Goal: Transaction & Acquisition: Purchase product/service

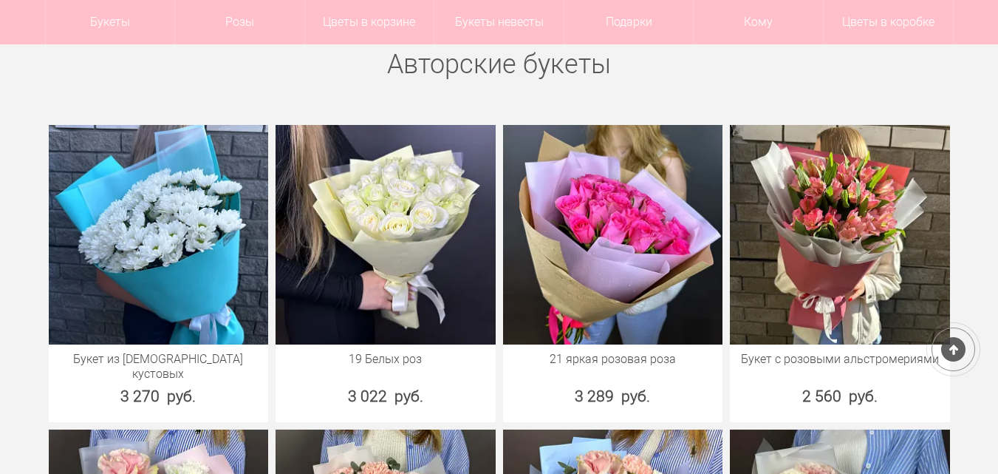
scroll to position [665, 0]
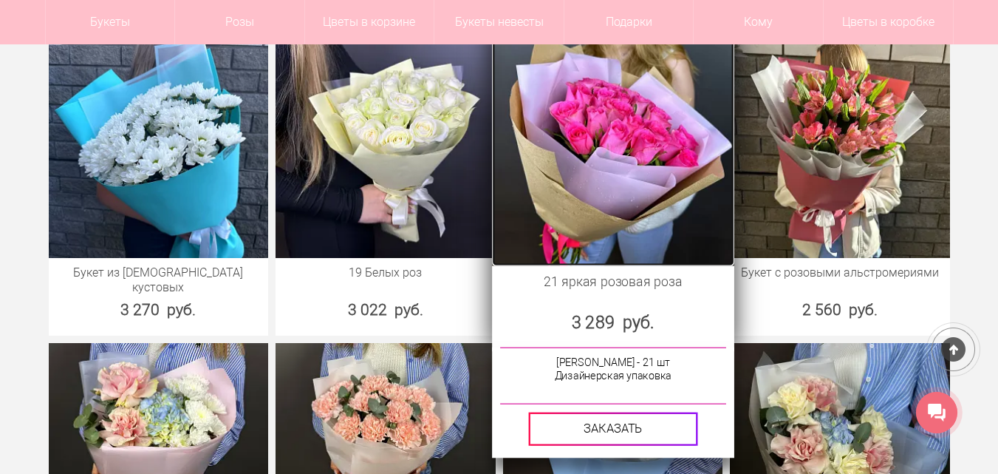
click at [611, 204] on img at bounding box center [613, 144] width 242 height 242
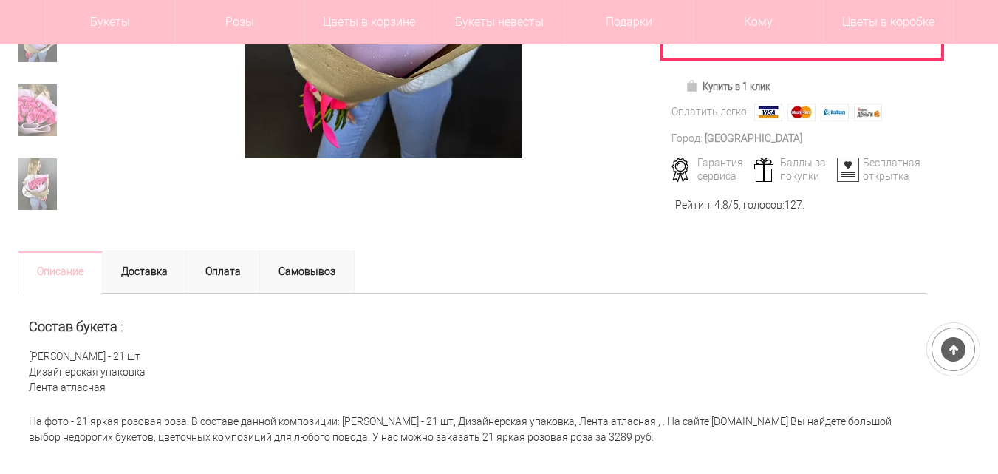
scroll to position [443, 0]
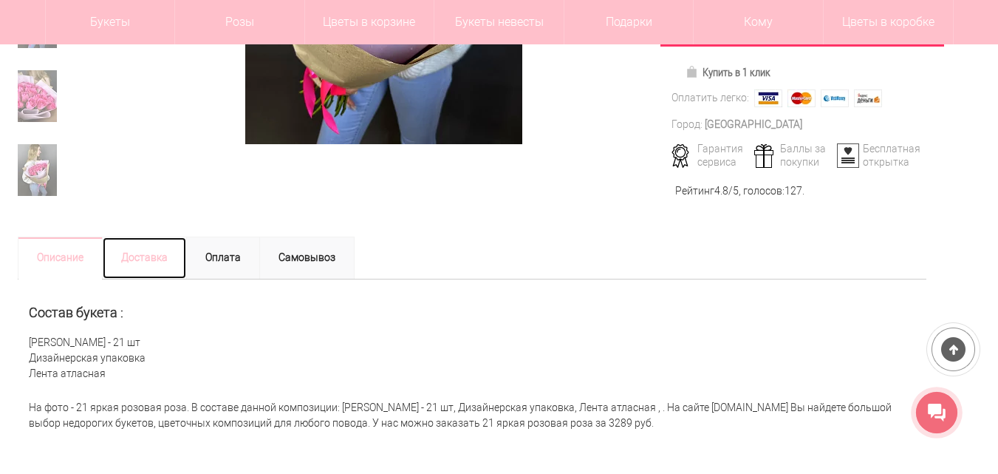
click at [139, 259] on link "Доставка" at bounding box center [144, 257] width 85 height 43
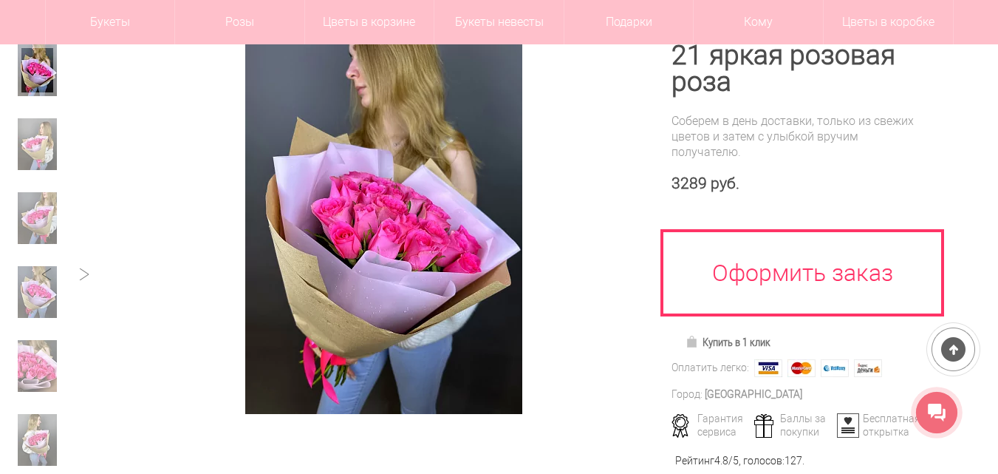
scroll to position [148, 0]
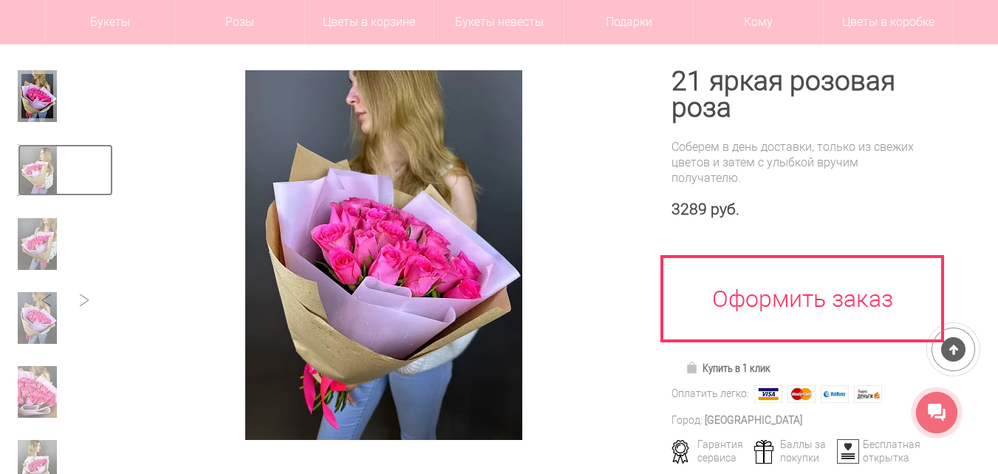
click at [51, 179] on img at bounding box center [37, 170] width 39 height 52
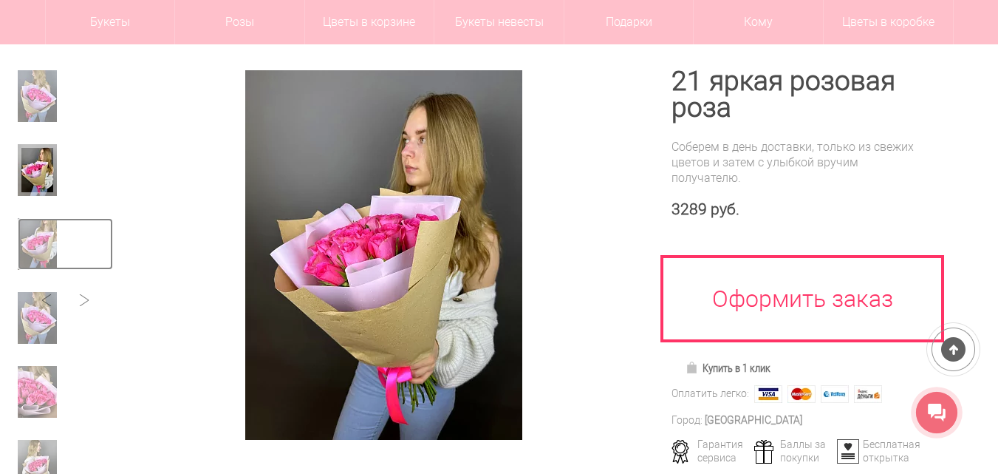
click at [44, 232] on img at bounding box center [37, 244] width 39 height 52
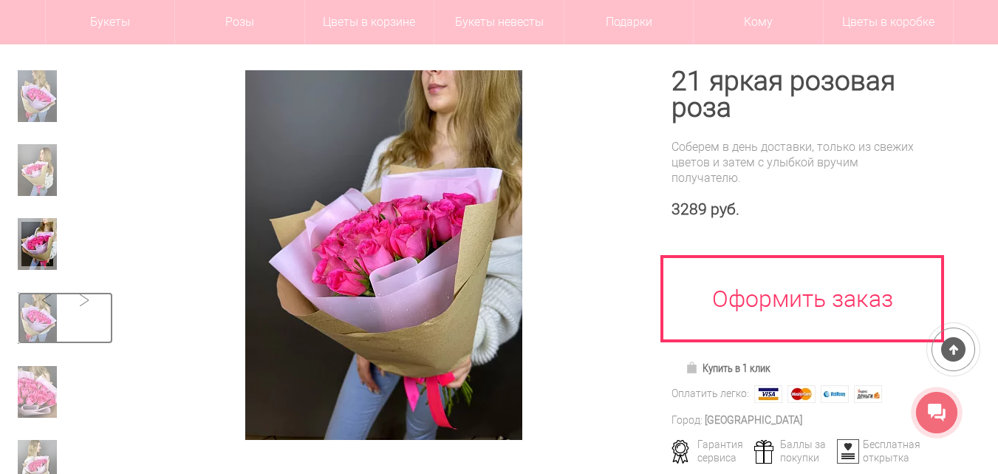
click at [38, 294] on img at bounding box center [37, 318] width 39 height 52
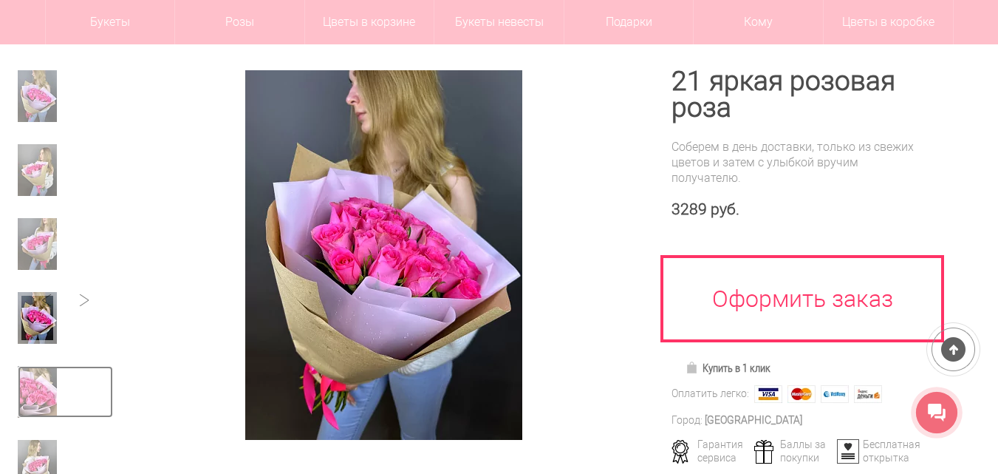
click at [43, 375] on img at bounding box center [37, 392] width 39 height 52
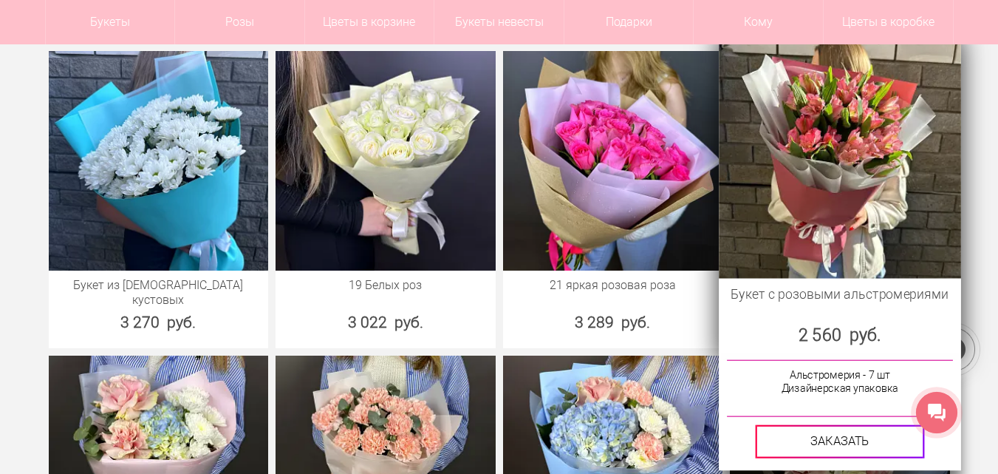
scroll to position [665, 0]
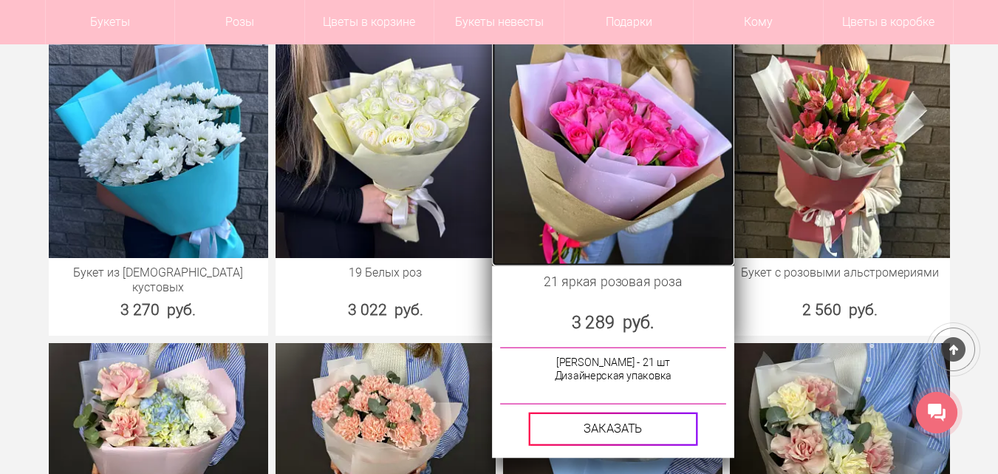
click at [605, 205] on img at bounding box center [613, 144] width 242 height 242
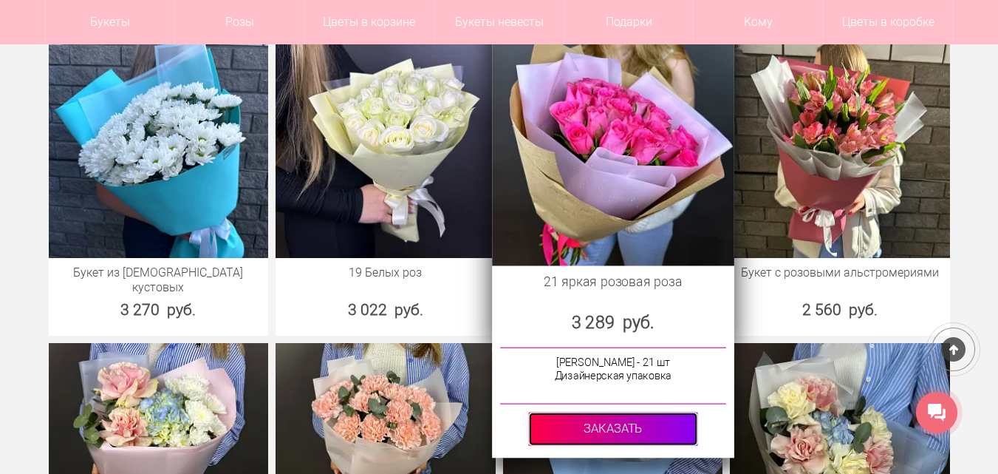
drag, startPoint x: 598, startPoint y: 412, endPoint x: 589, endPoint y: 408, distance: 9.9
click at [598, 413] on link at bounding box center [612, 428] width 169 height 33
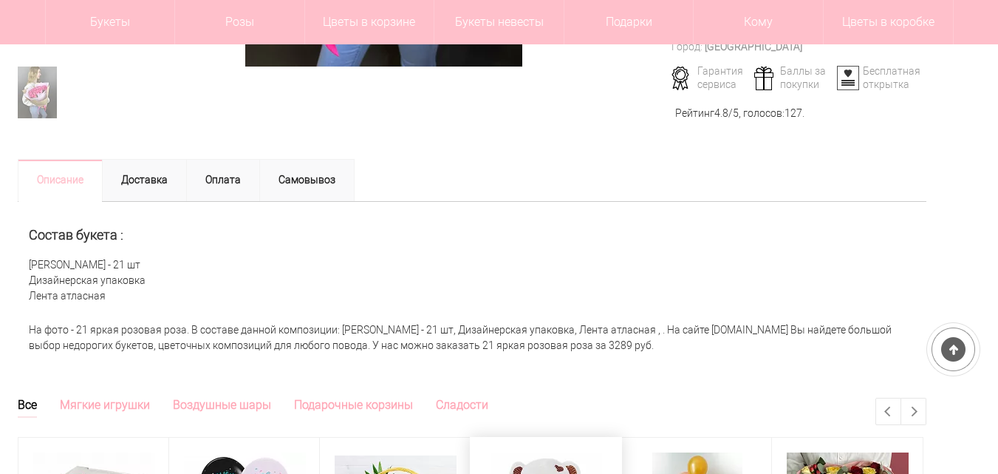
scroll to position [591, 0]
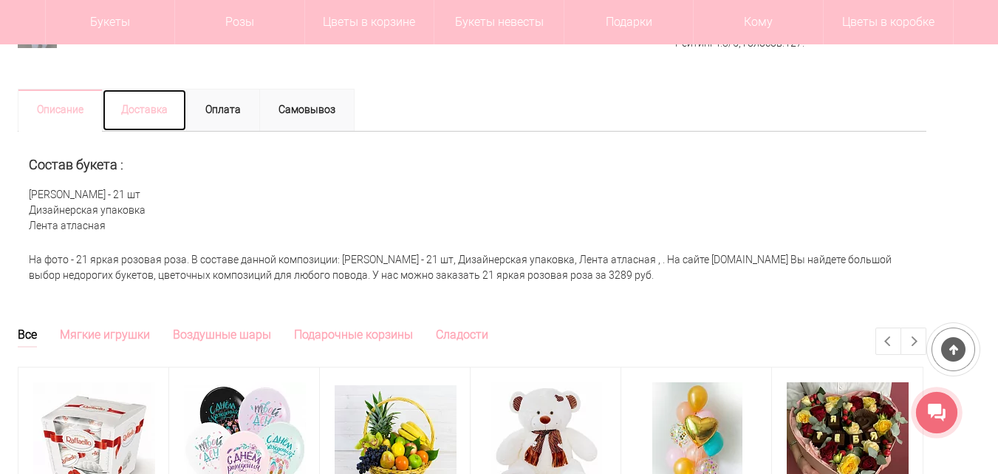
click at [152, 112] on link "Доставка" at bounding box center [144, 110] width 85 height 43
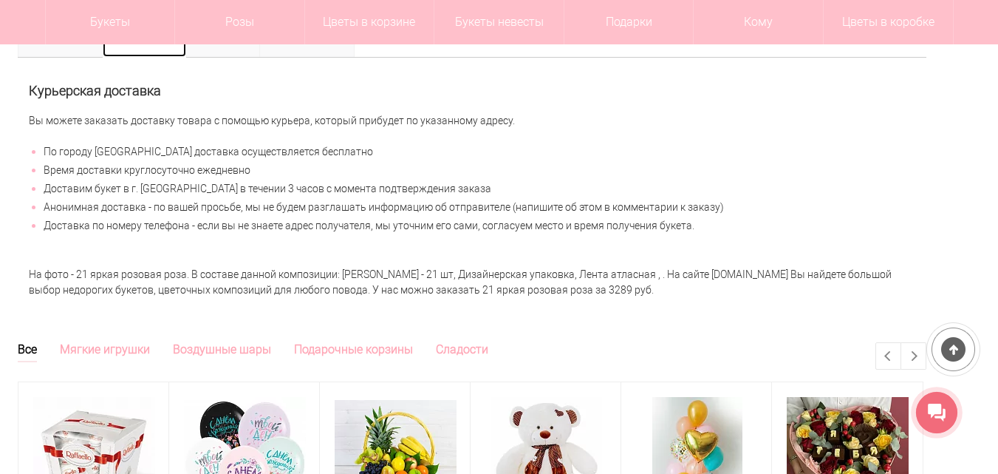
scroll to position [517, 0]
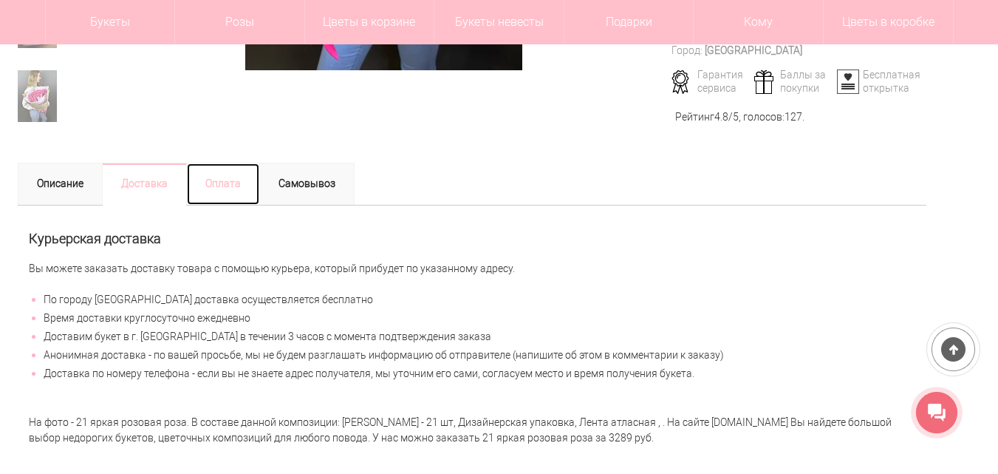
click at [211, 191] on link "Оплата" at bounding box center [223, 184] width 74 height 43
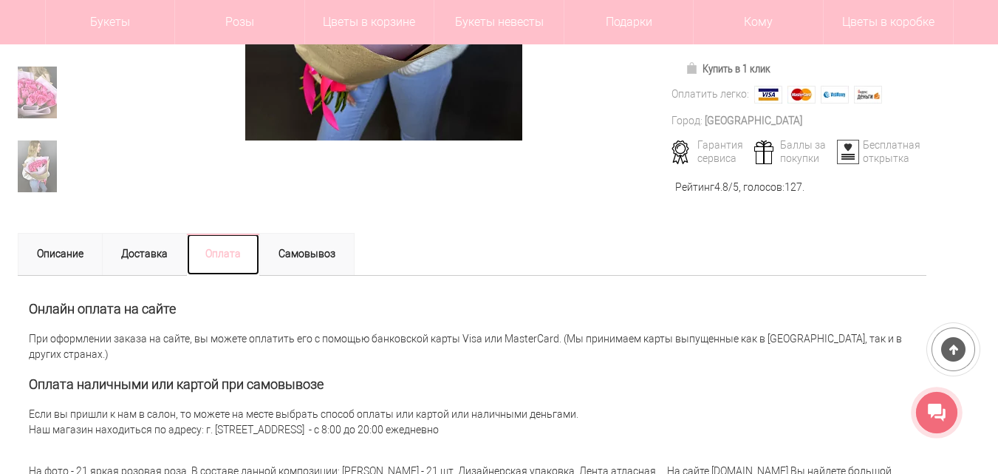
scroll to position [443, 0]
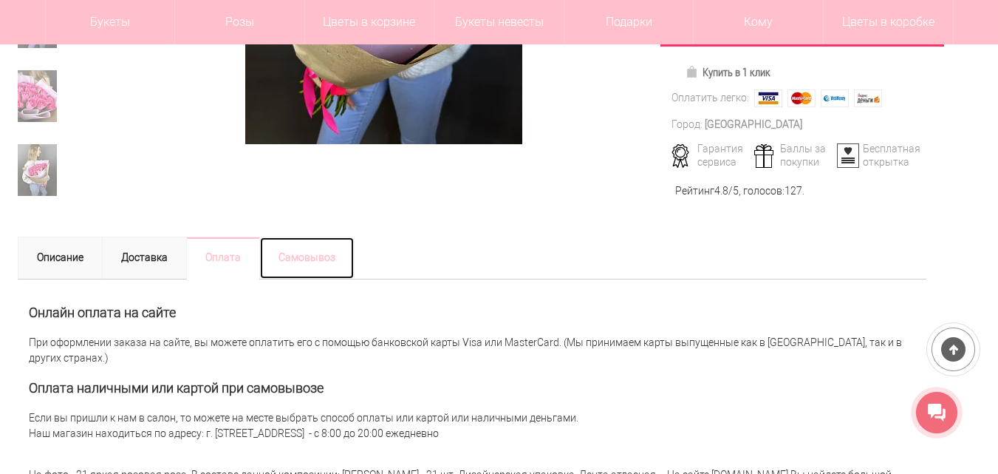
click at [318, 250] on link "Самовывоз" at bounding box center [306, 257] width 95 height 43
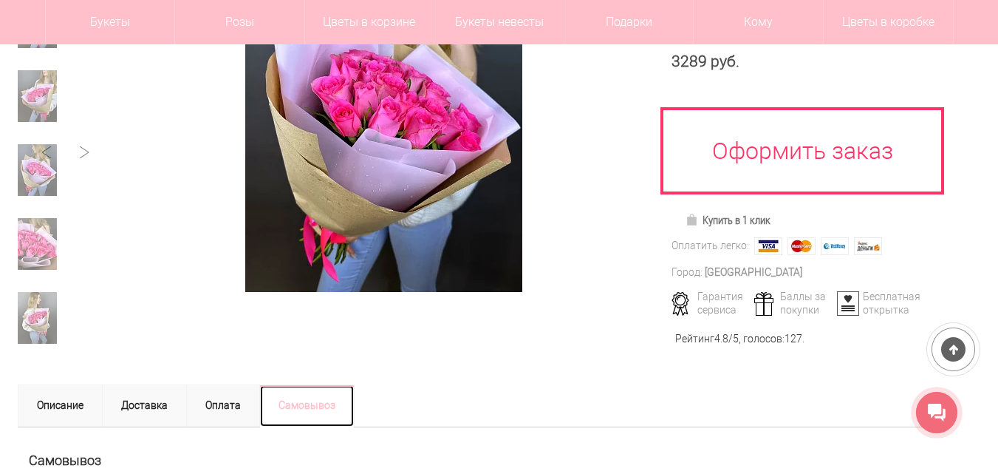
scroll to position [222, 0]
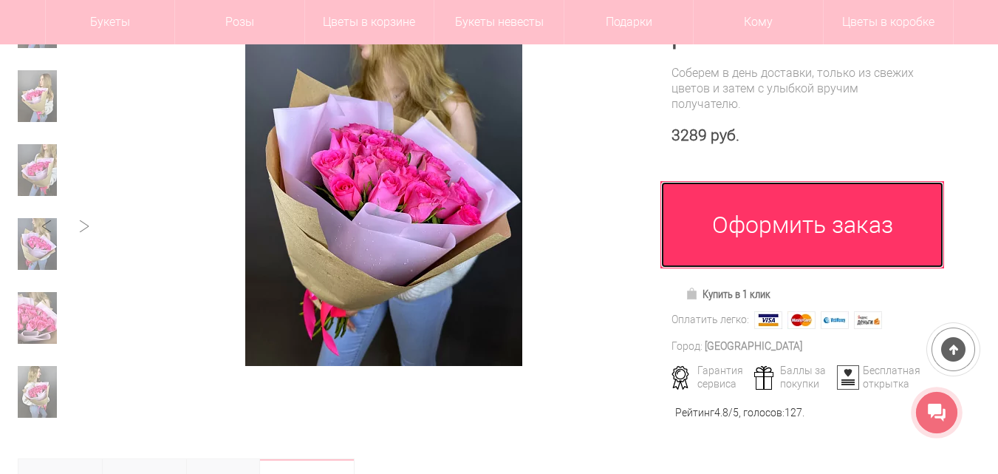
click at [708, 238] on link "Оформить заказ" at bounding box center [802, 224] width 284 height 87
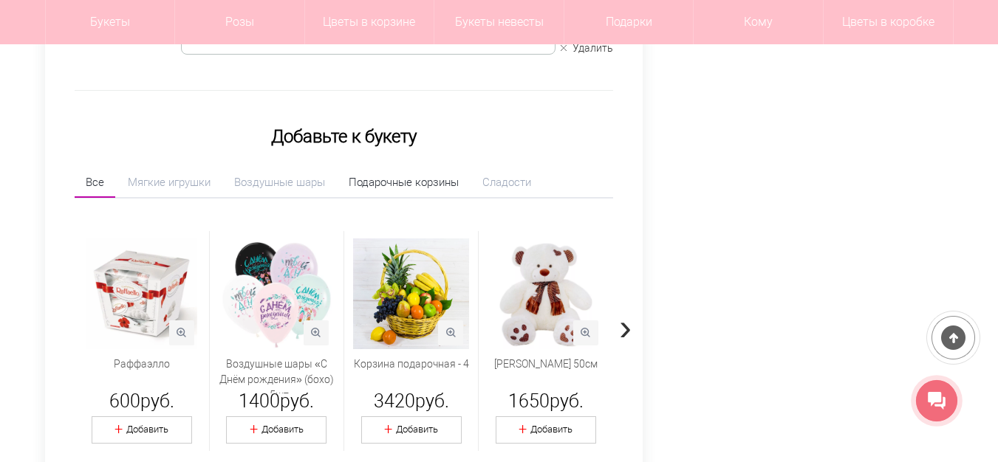
scroll to position [443, 0]
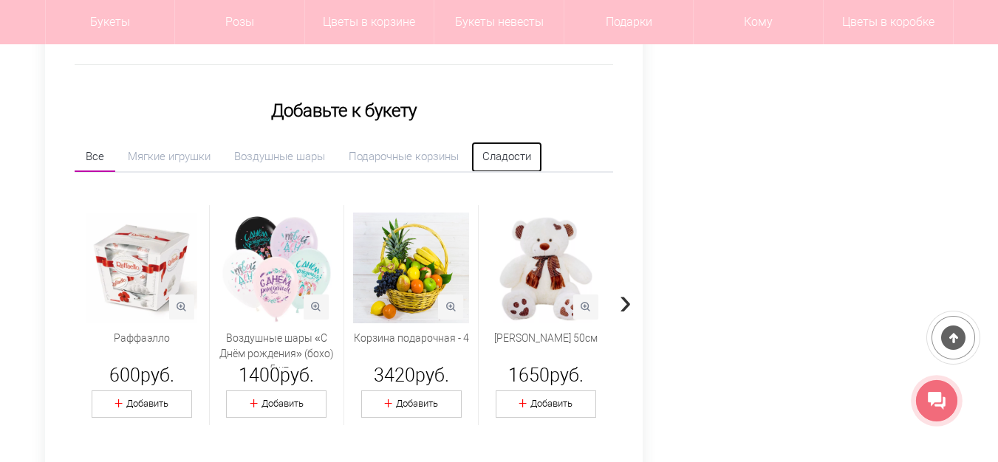
click at [509, 162] on link "Сладости" at bounding box center [506, 157] width 71 height 30
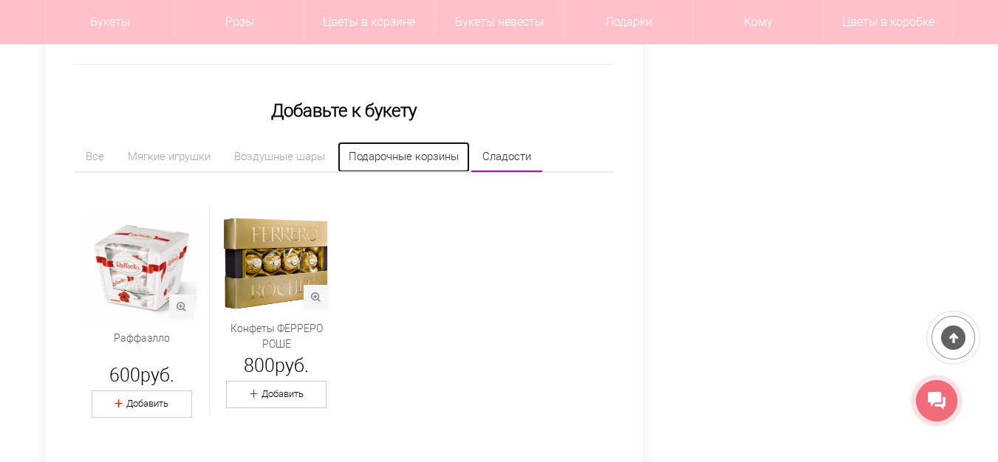
click at [414, 151] on link "Подарочные корзины" at bounding box center [404, 157] width 132 height 30
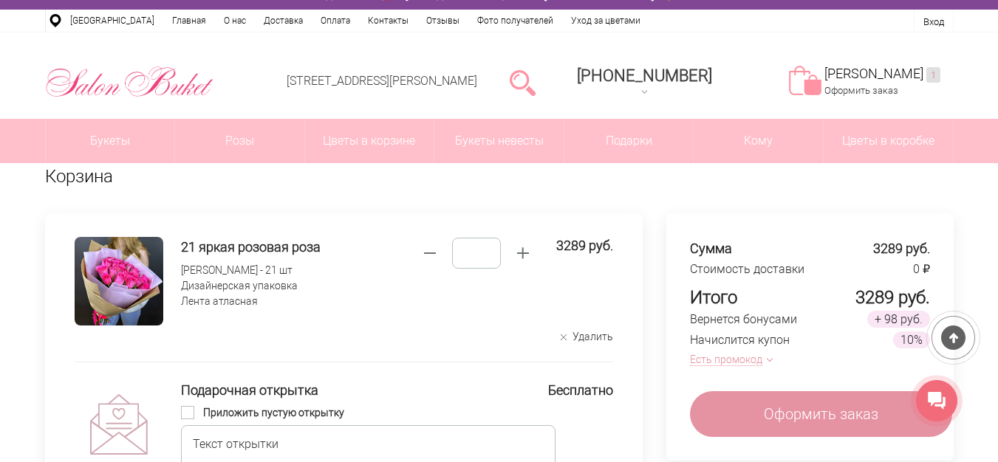
scroll to position [0, 0]
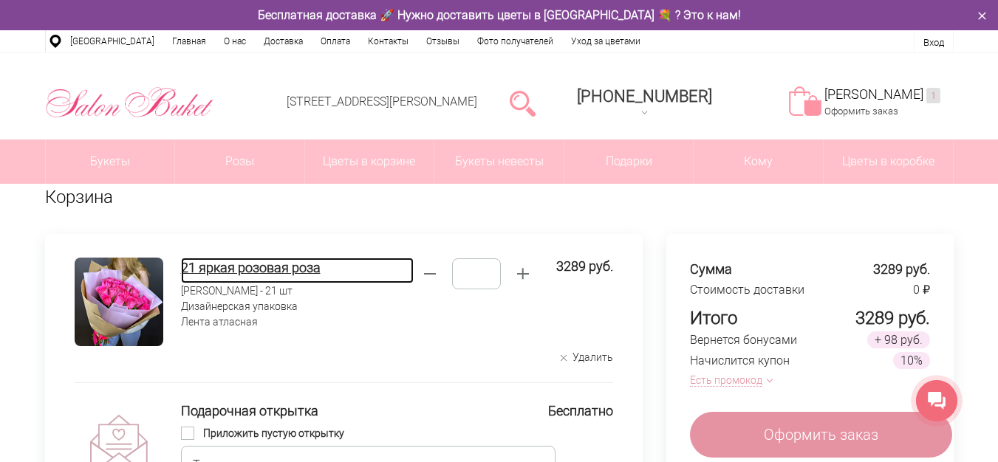
click at [277, 269] on h4 "21 яркая розовая роза" at bounding box center [297, 268] width 233 height 20
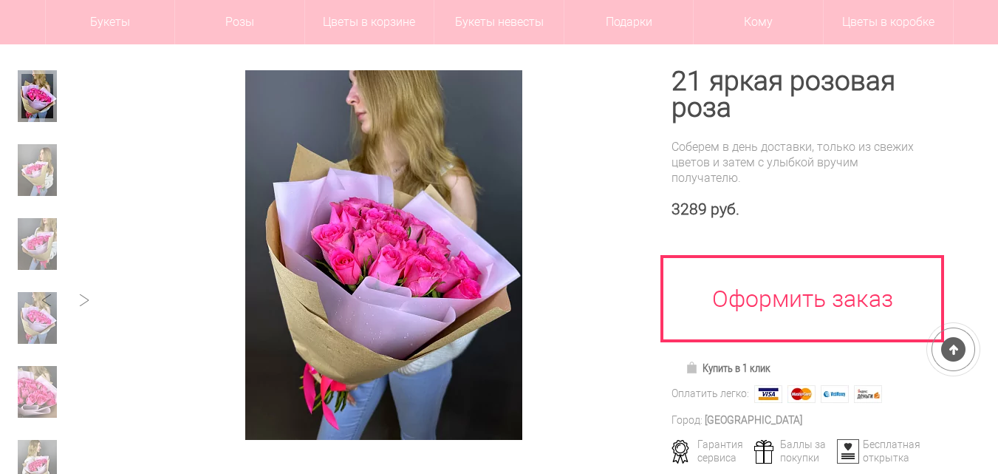
scroll to position [148, 0]
click at [35, 166] on img at bounding box center [37, 170] width 39 height 52
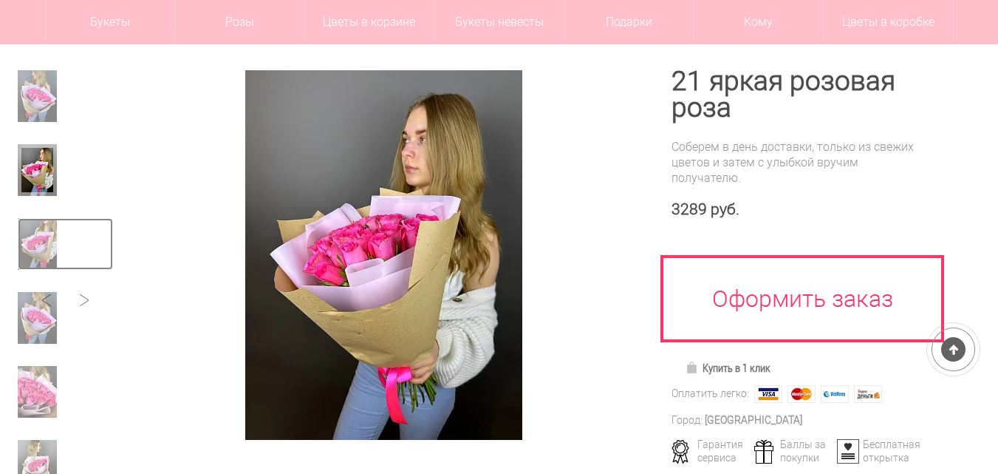
click at [47, 235] on img at bounding box center [37, 244] width 39 height 52
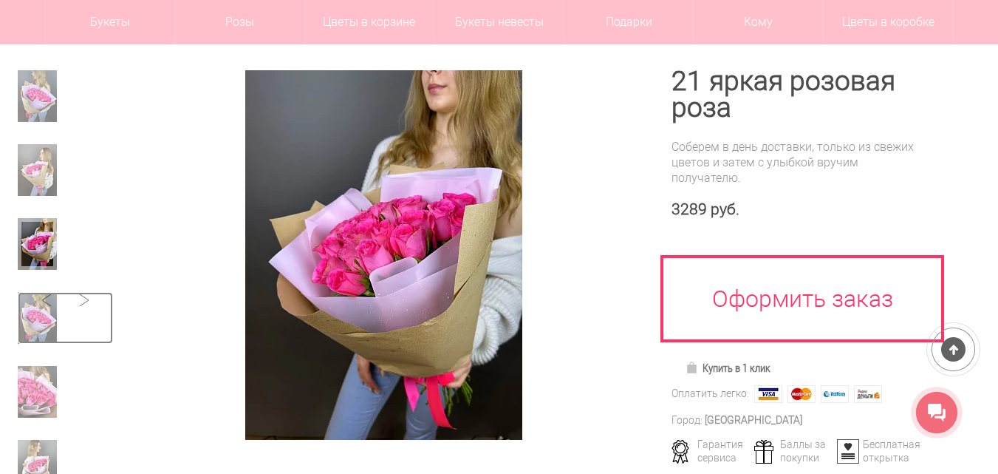
click at [30, 309] on img at bounding box center [37, 318] width 39 height 52
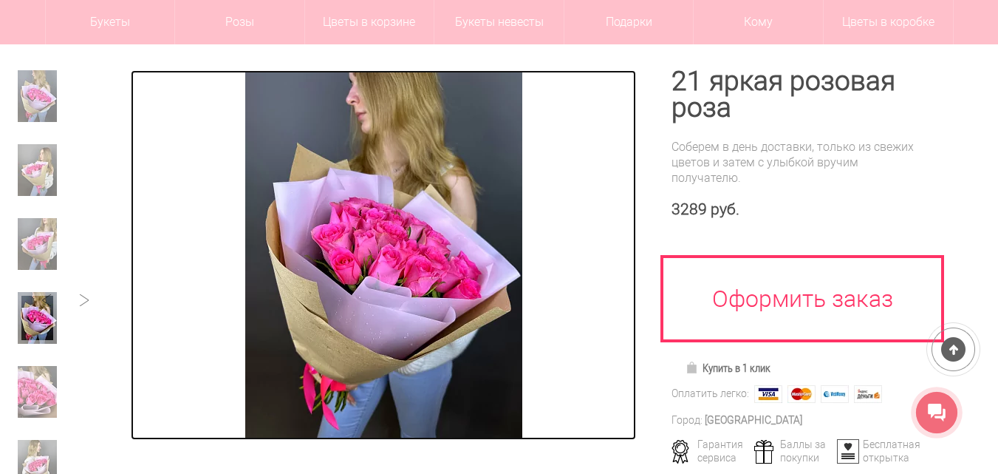
click at [389, 284] on img at bounding box center [383, 254] width 277 height 369
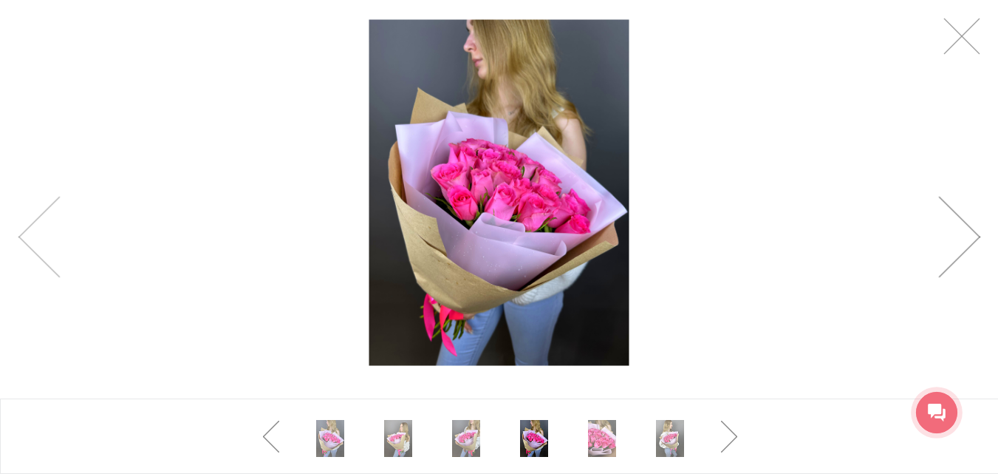
click at [973, 235] on link at bounding box center [959, 237] width 42 height 81
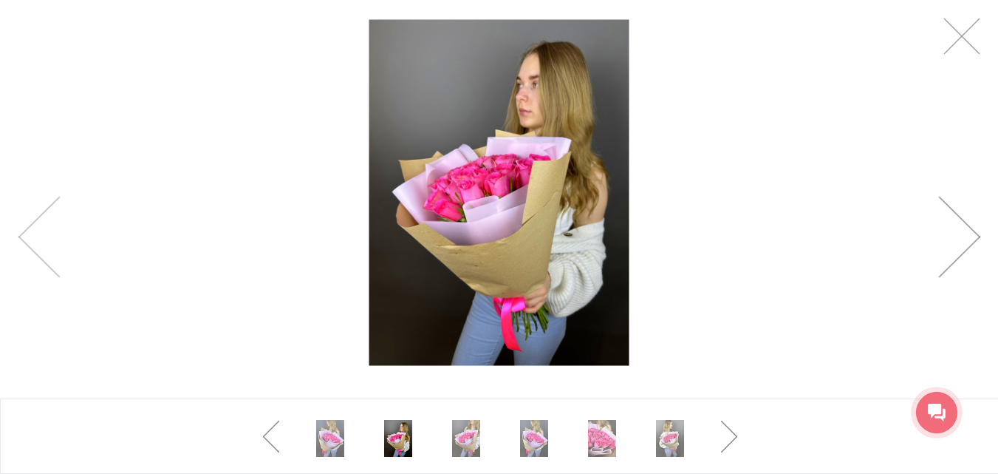
click at [961, 234] on link at bounding box center [959, 237] width 42 height 81
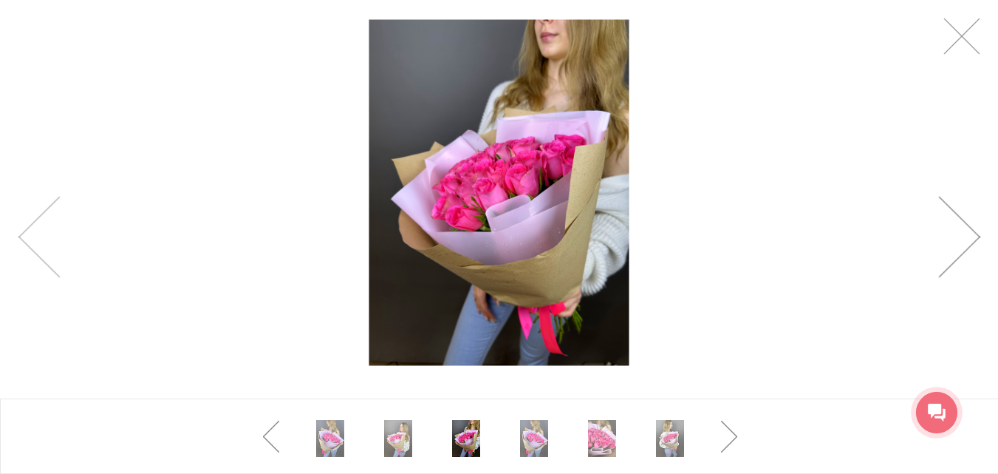
click at [952, 235] on link at bounding box center [959, 237] width 42 height 81
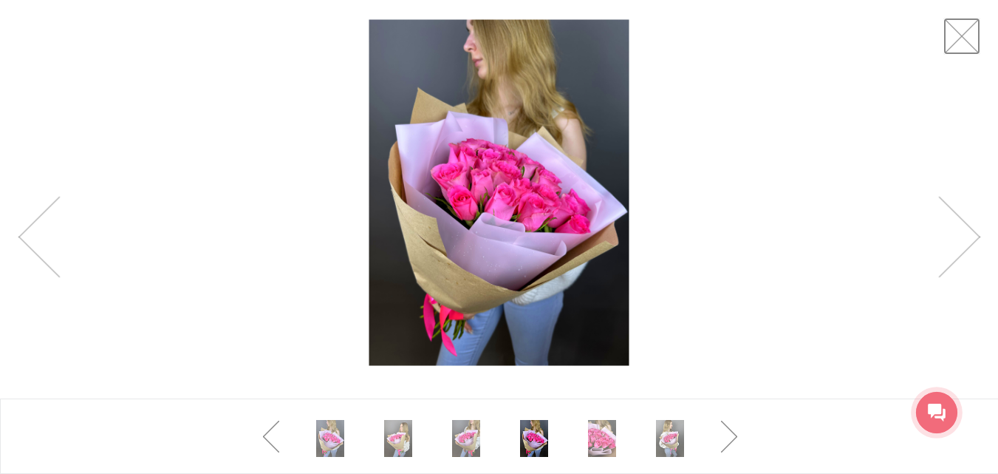
click at [958, 30] on link at bounding box center [961, 36] width 37 height 37
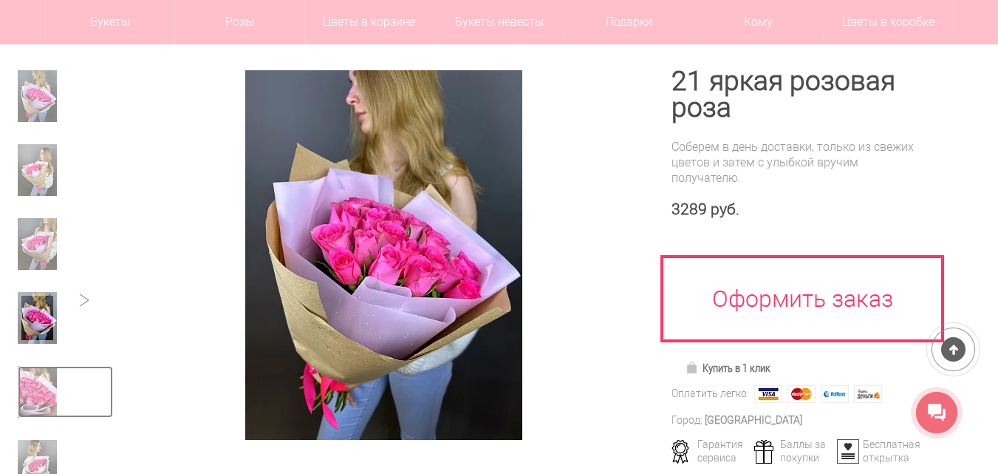
click at [47, 400] on img at bounding box center [37, 392] width 39 height 52
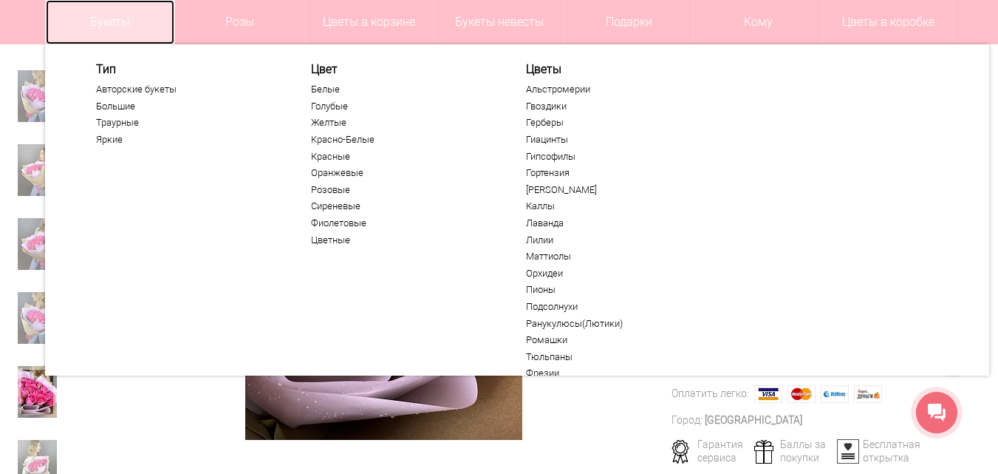
click at [104, 20] on link "Букеты" at bounding box center [110, 22] width 129 height 44
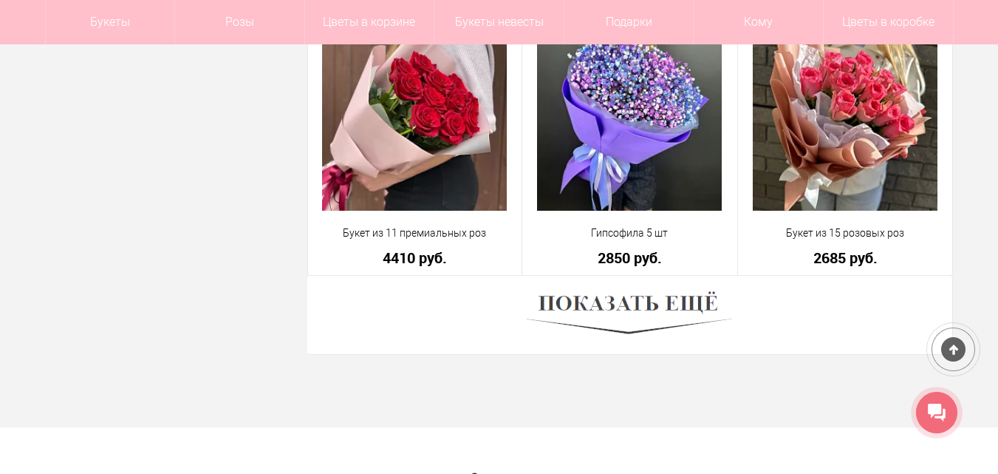
scroll to position [4211, 0]
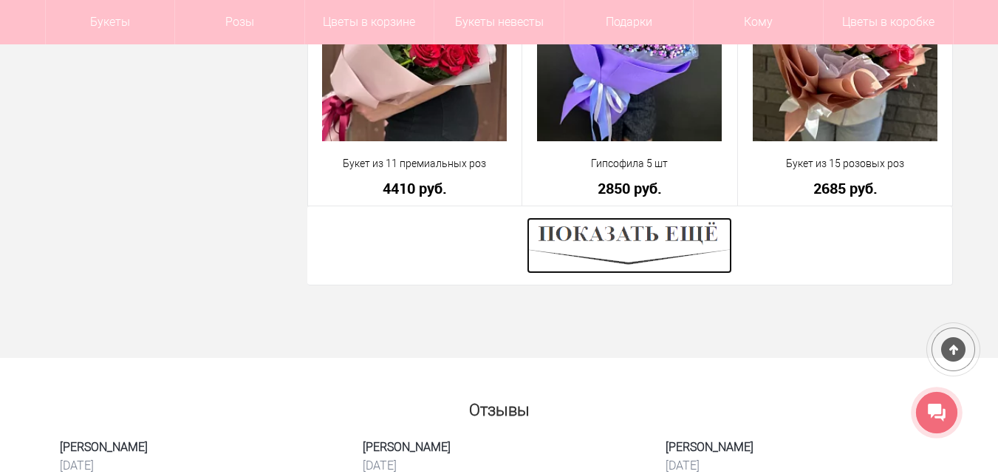
click at [649, 224] on img at bounding box center [629, 245] width 205 height 56
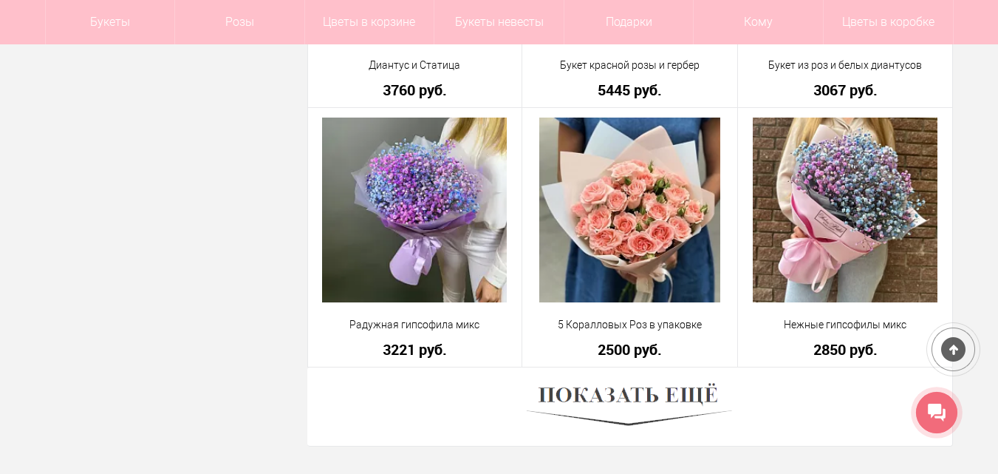
scroll to position [8200, 0]
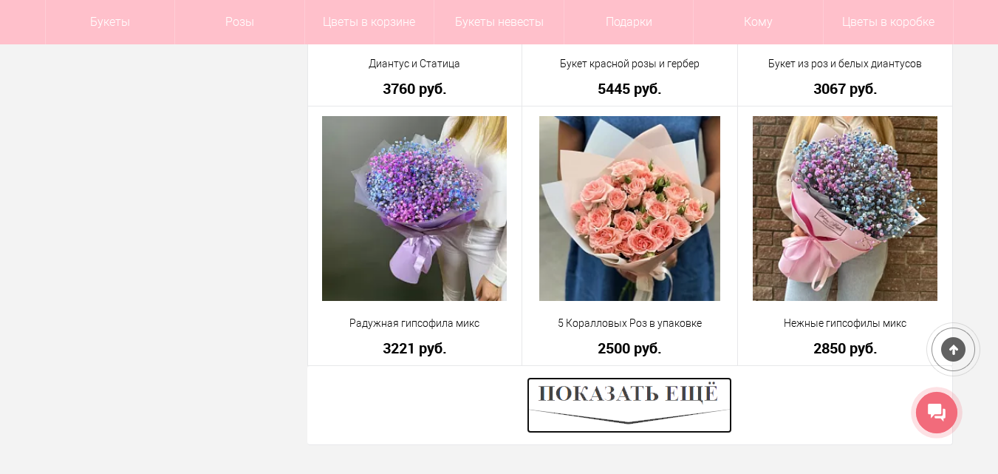
click at [629, 397] on img at bounding box center [629, 405] width 205 height 56
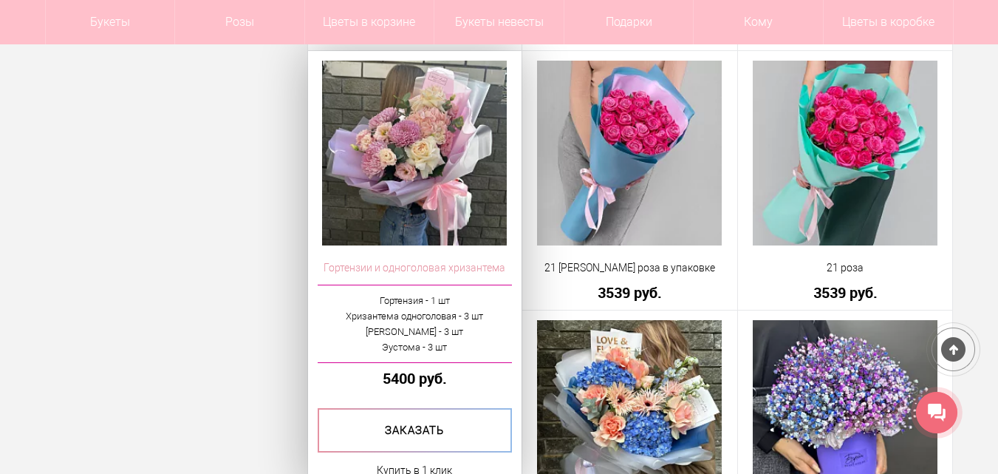
scroll to position [10564, 0]
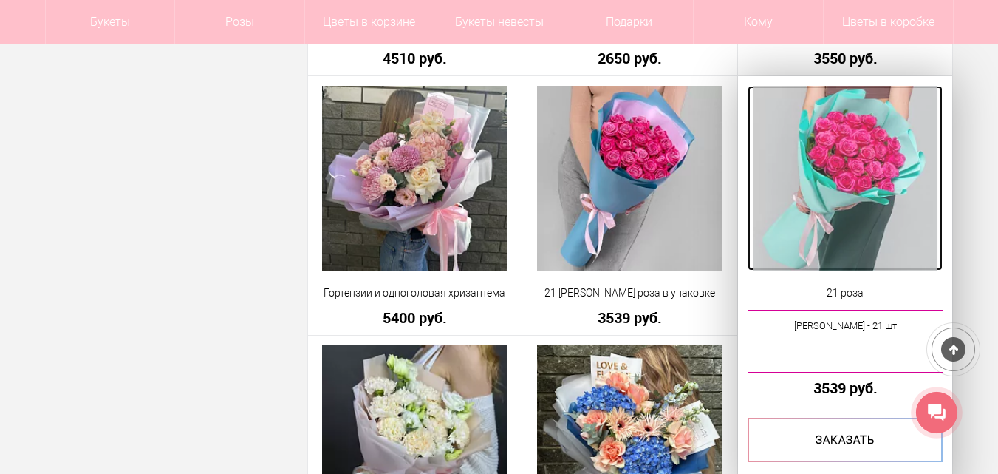
click at [865, 202] on img at bounding box center [845, 178] width 185 height 185
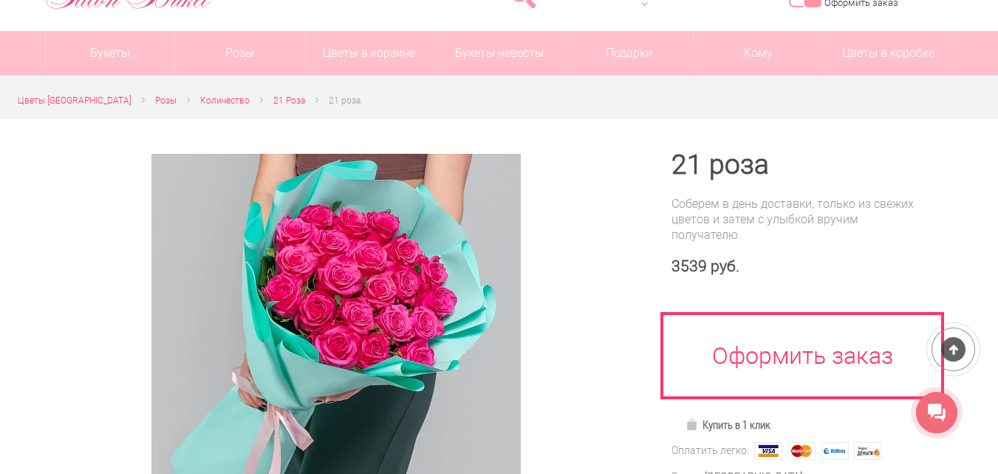
scroll to position [74, 0]
